Goal: Information Seeking & Learning: Check status

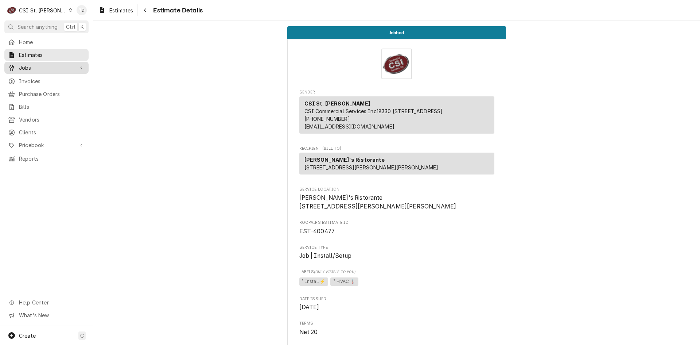
scroll to position [2067, 0]
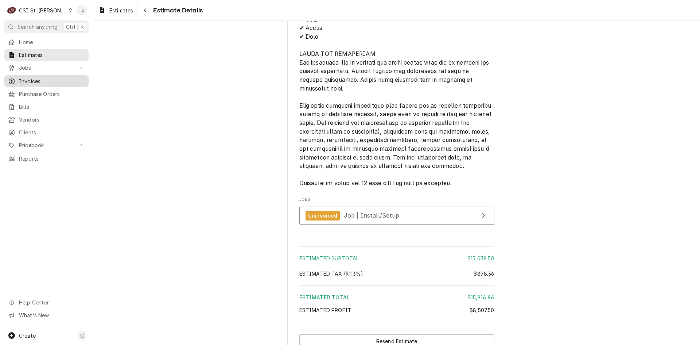
click at [52, 79] on span "Invoices" at bounding box center [52, 81] width 66 height 8
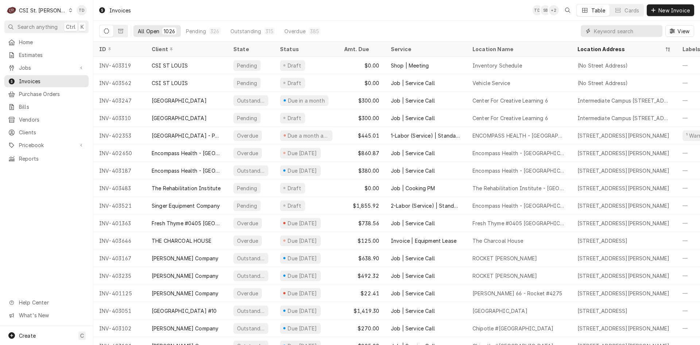
click at [618, 31] on input "Dynamic Content Wrapper" at bounding box center [626, 31] width 65 height 12
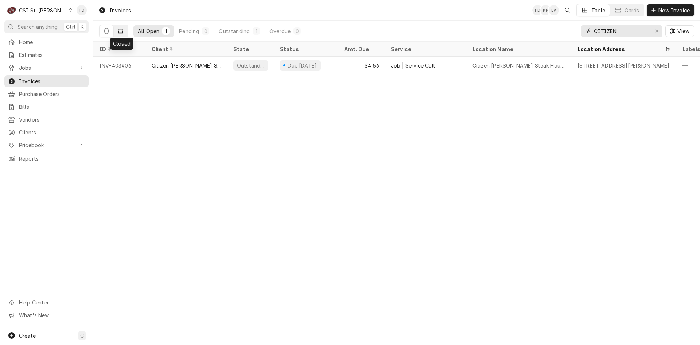
type input "CITIZEN"
click at [123, 32] on button "Dynamic Content Wrapper" at bounding box center [121, 31] width 14 height 12
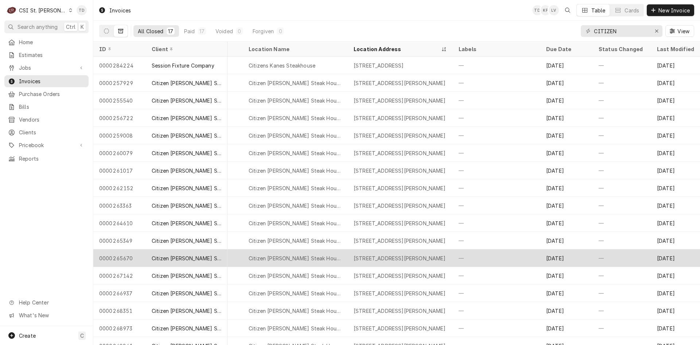
scroll to position [0, 171]
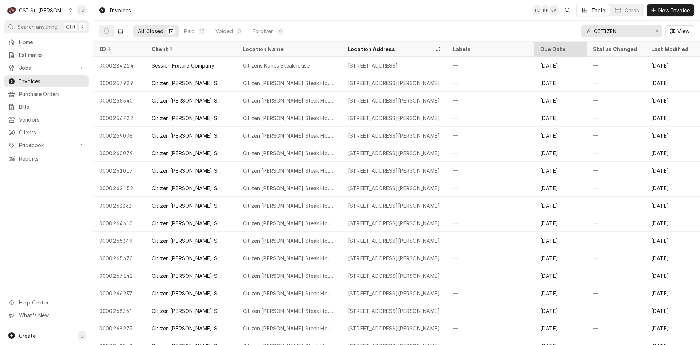
click at [550, 47] on div "Due Date" at bounding box center [560, 49] width 39 height 8
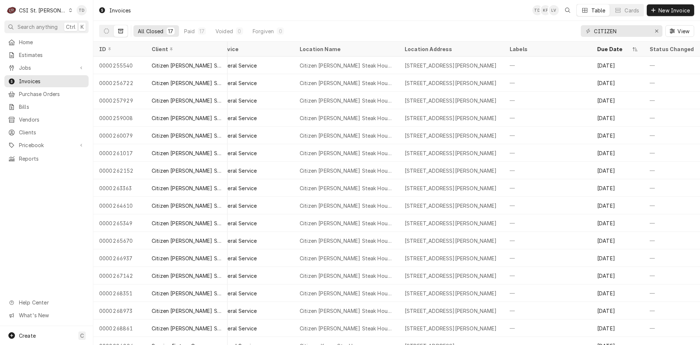
scroll to position [0, 139]
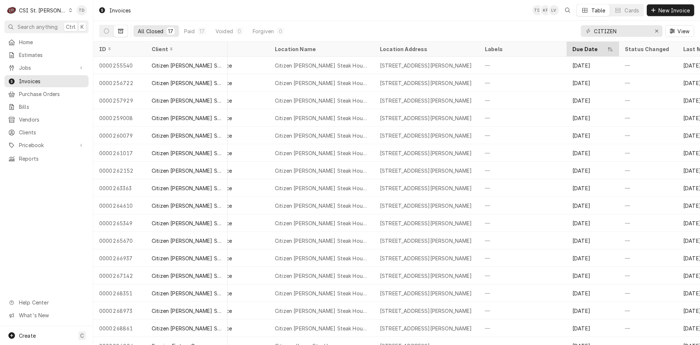
click at [579, 49] on div "Due Date" at bounding box center [590, 49] width 34 height 8
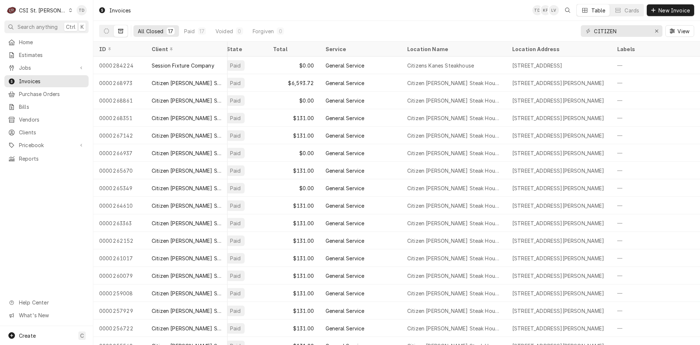
scroll to position [0, 0]
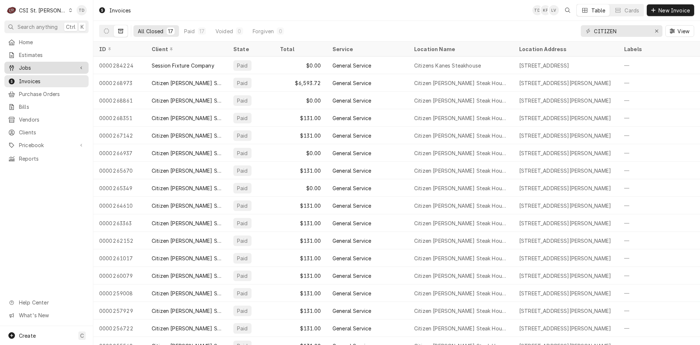
click at [49, 64] on span "Jobs" at bounding box center [46, 68] width 55 height 8
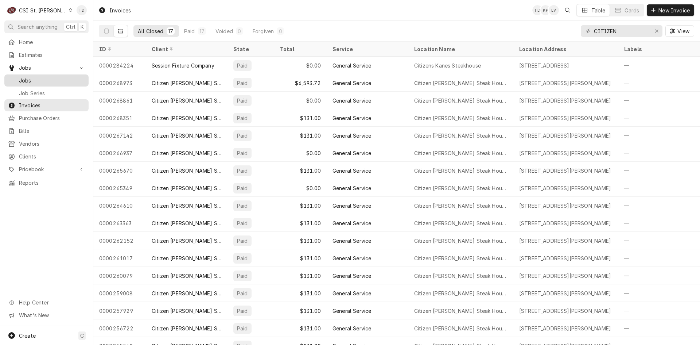
click at [51, 80] on span "Jobs" at bounding box center [52, 81] width 66 height 8
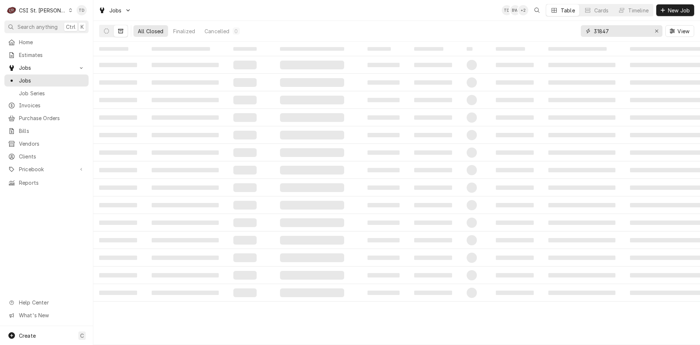
click at [615, 30] on input "31847" at bounding box center [621, 31] width 55 height 12
click at [72, 101] on span "Invoices" at bounding box center [52, 105] width 66 height 8
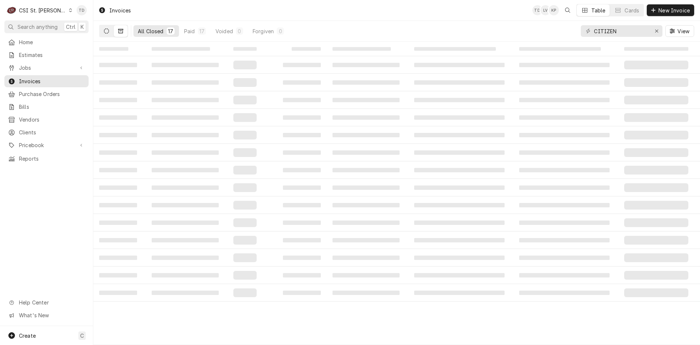
click at [110, 34] on button "Dynamic Content Wrapper" at bounding box center [107, 31] width 14 height 12
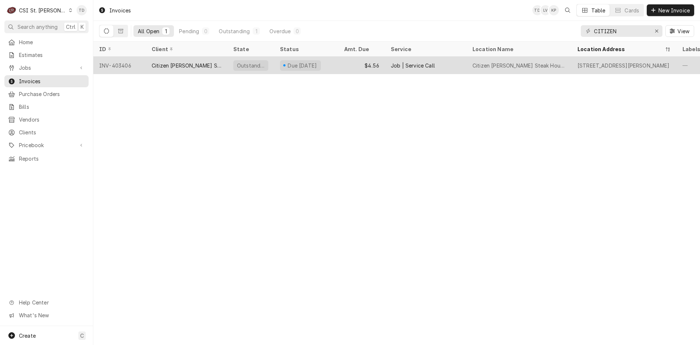
click at [194, 67] on div "Citizen Kane's Steak House" at bounding box center [187, 66] width 70 height 8
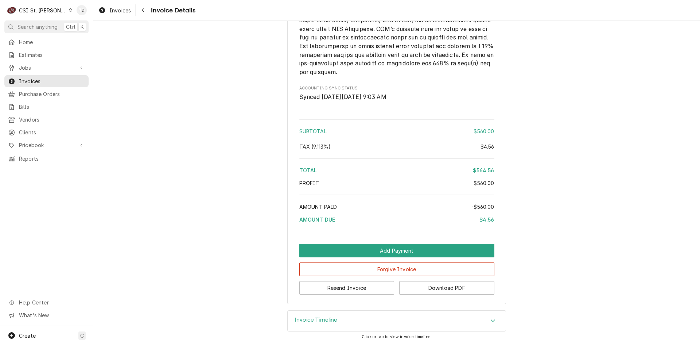
scroll to position [1305, 0]
click at [405, 320] on div "Invoice Timeline" at bounding box center [397, 320] width 218 height 20
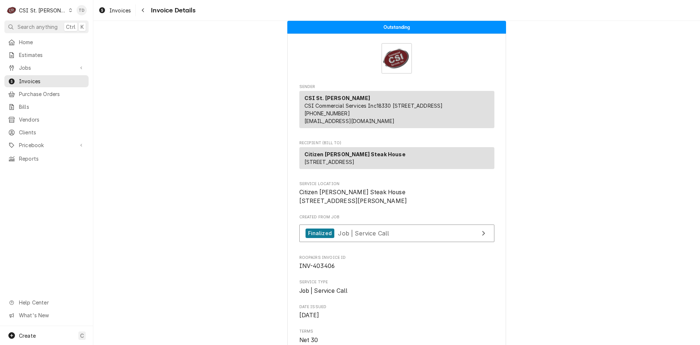
scroll to position [3, 0]
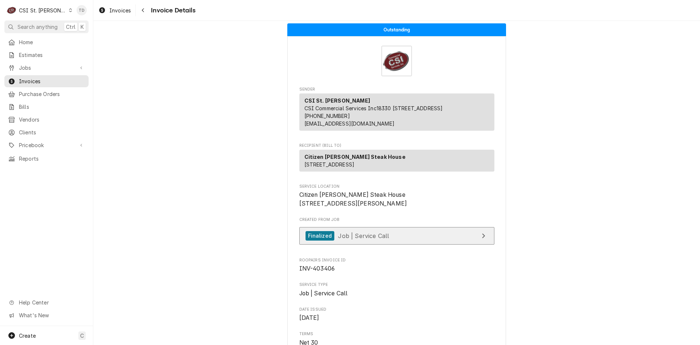
click at [392, 245] on link "Finalized Job | Service Call" at bounding box center [396, 236] width 195 height 18
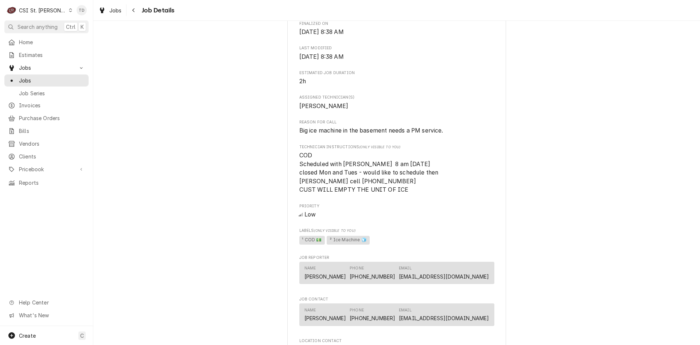
scroll to position [304, 0]
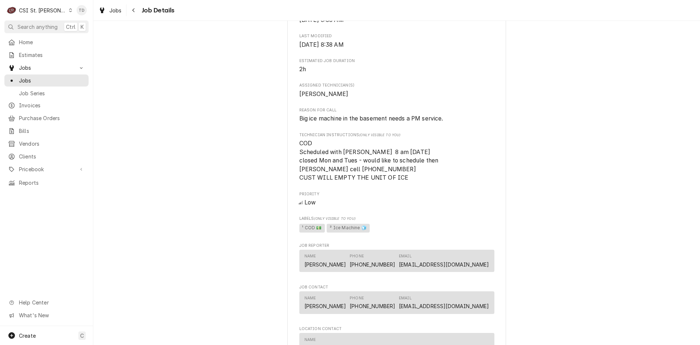
click at [51, 11] on div "CSI St. [PERSON_NAME]" at bounding box center [42, 11] width 47 height 8
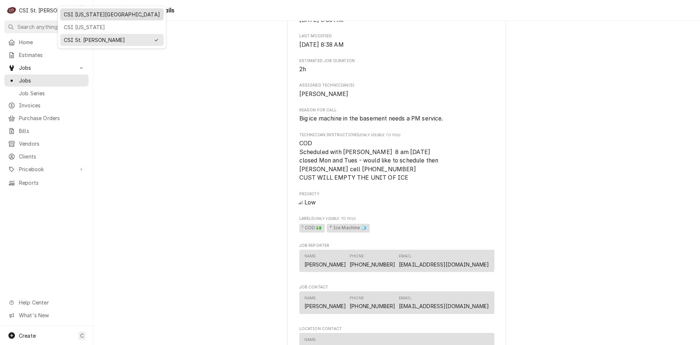
click at [79, 14] on div "CSI [US_STATE][GEOGRAPHIC_DATA]" at bounding box center [112, 15] width 96 height 8
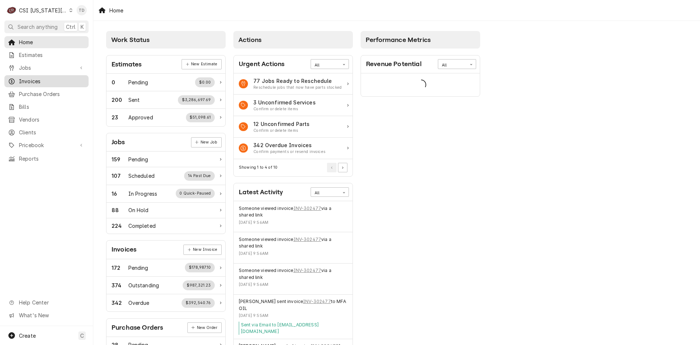
click at [59, 81] on span "Invoices" at bounding box center [52, 81] width 66 height 8
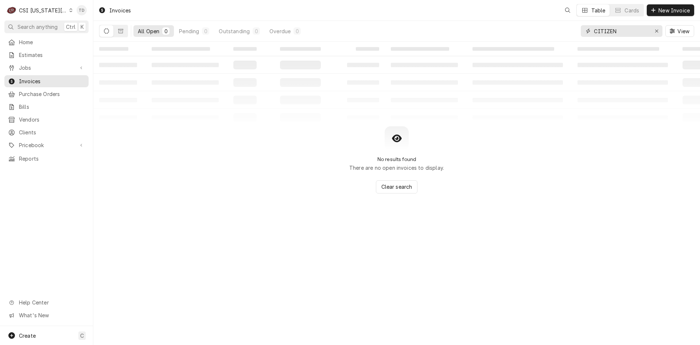
click at [611, 34] on input "CITIZEN" at bounding box center [621, 31] width 55 height 12
type input "EL DORADO"
click at [118, 28] on button "Dynamic Content Wrapper" at bounding box center [121, 31] width 14 height 12
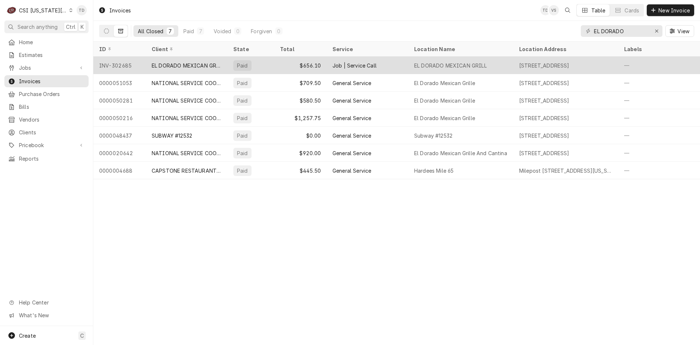
click at [281, 65] on div "$656.10" at bounding box center [300, 66] width 53 height 18
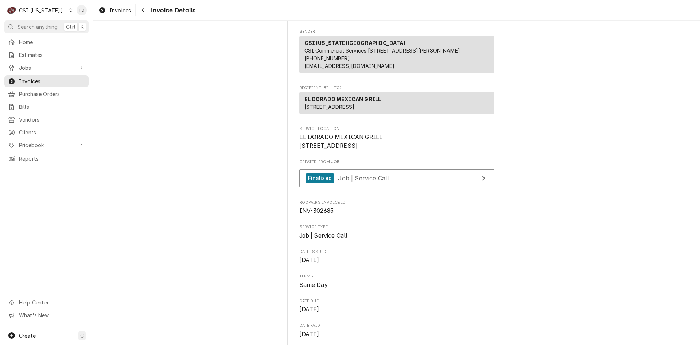
scroll to position [61, 0]
click at [347, 181] on span "Job | Service Call" at bounding box center [363, 177] width 51 height 7
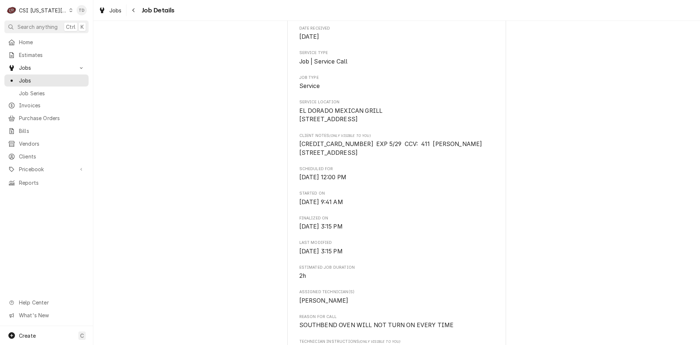
scroll to position [109, 0]
